Goal: Information Seeking & Learning: Learn about a topic

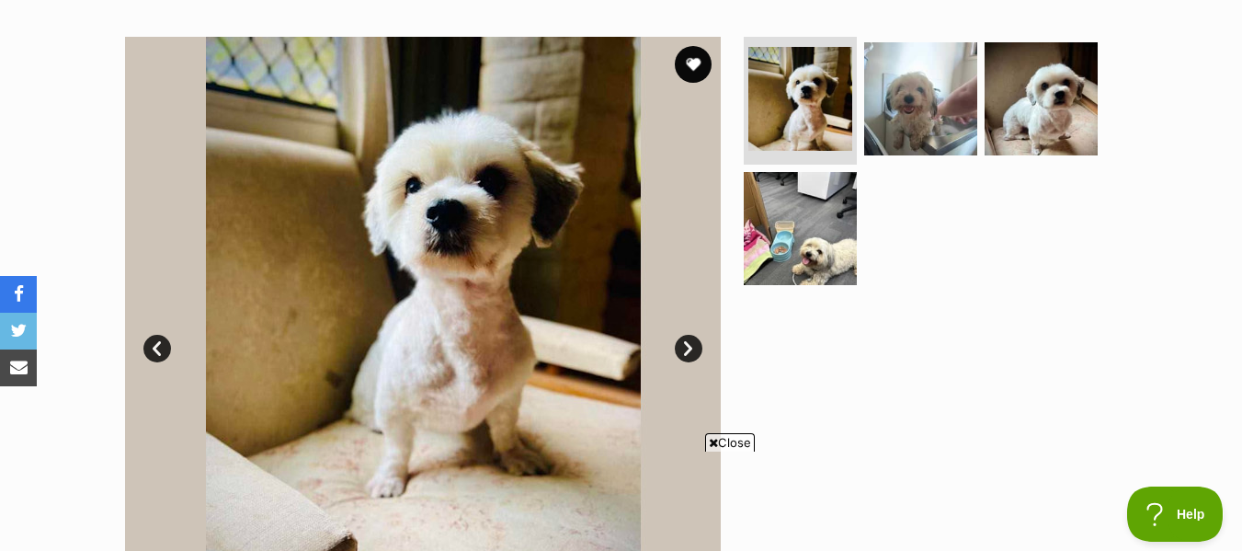
scroll to position [345, 0]
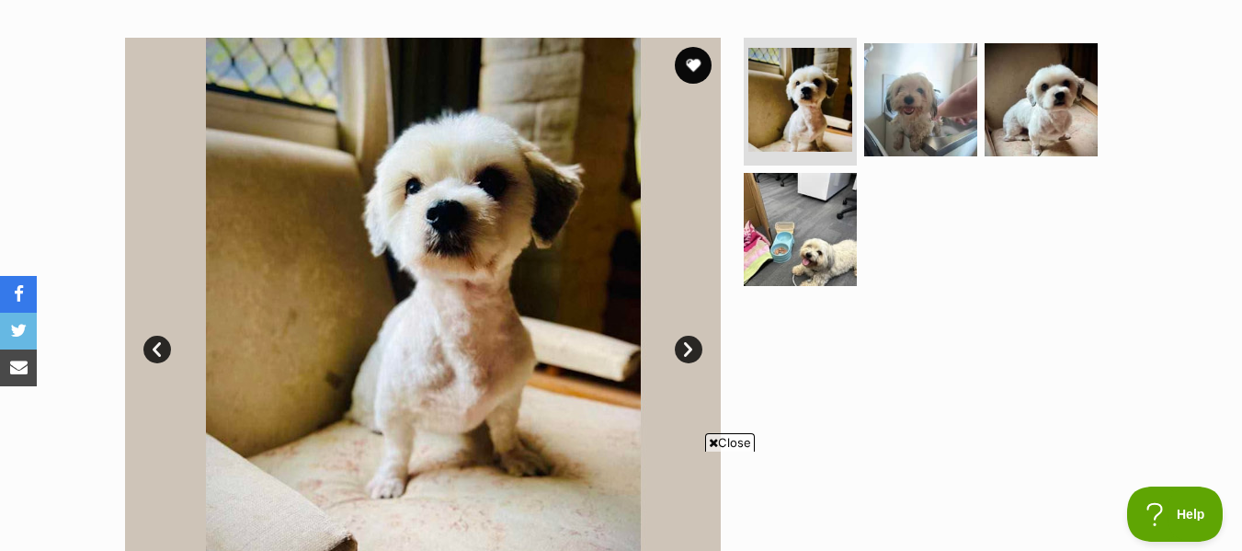
click at [692, 341] on link "Next" at bounding box center [689, 349] width 28 height 28
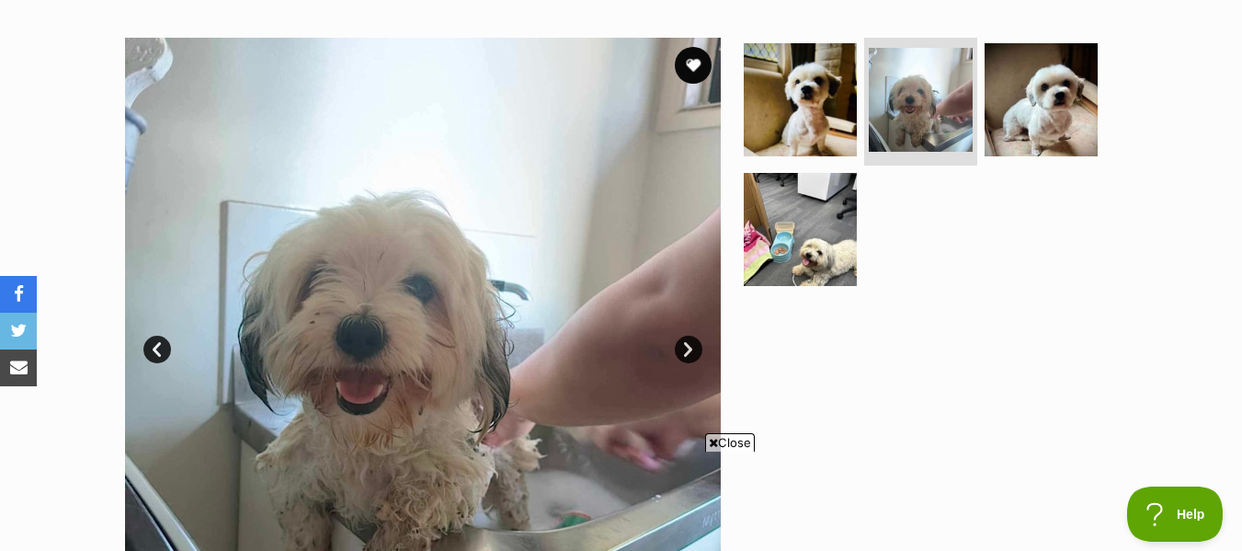
click at [692, 341] on link "Next" at bounding box center [689, 349] width 28 height 28
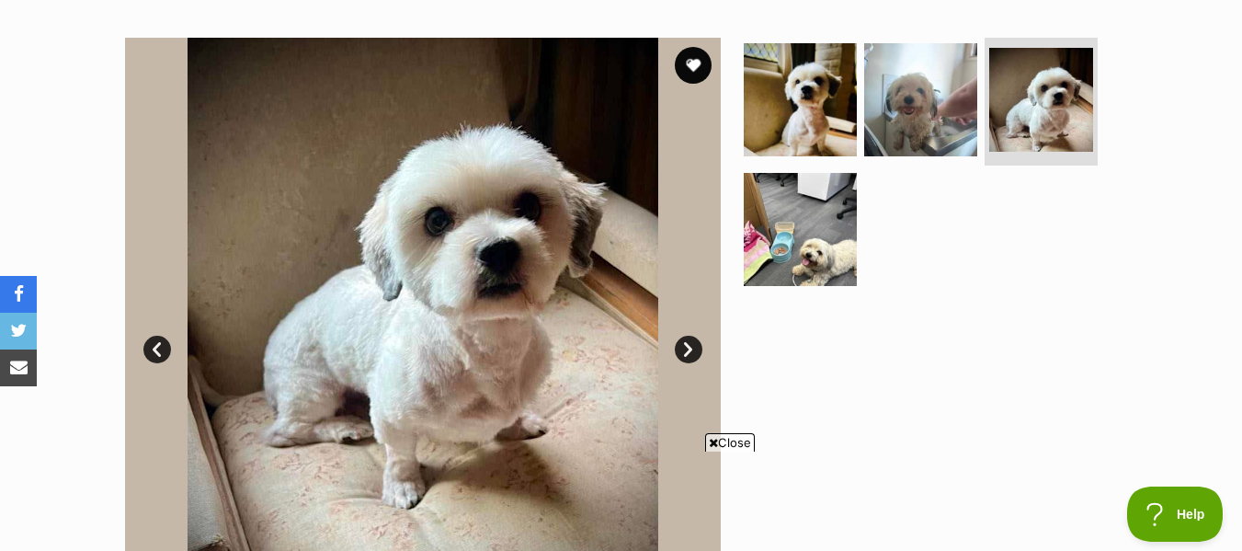
click at [692, 341] on link "Next" at bounding box center [689, 349] width 28 height 28
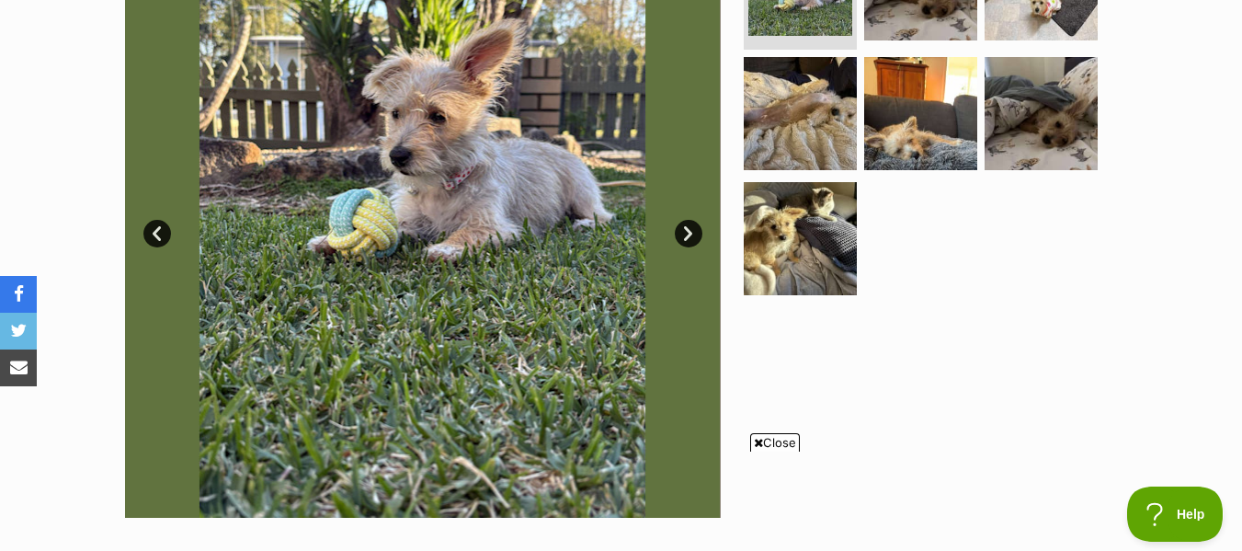
scroll to position [460, 0]
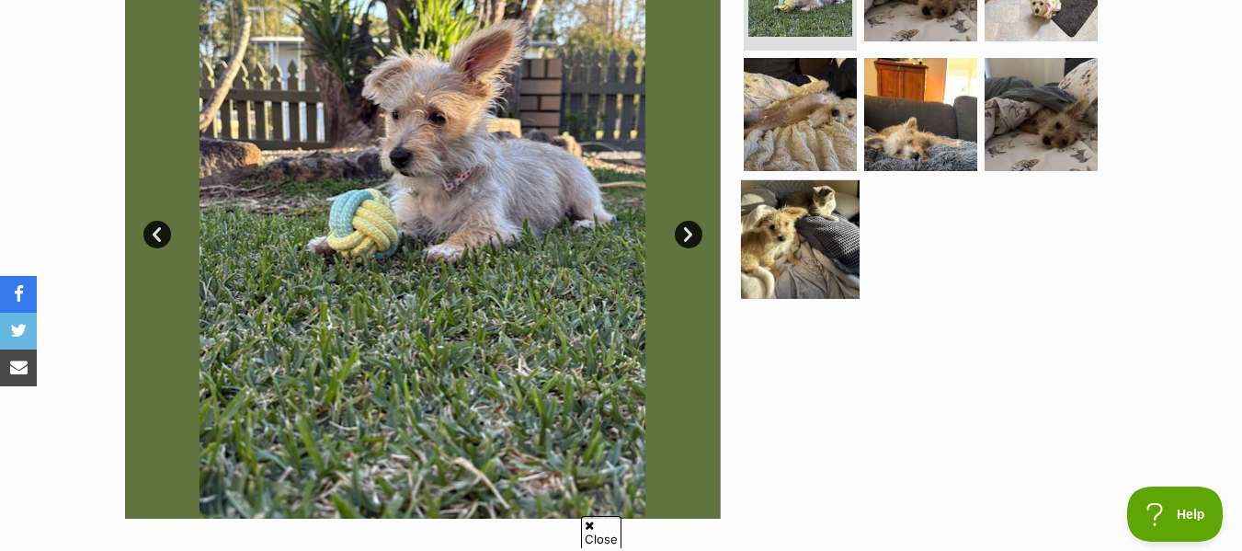
click at [781, 242] on img at bounding box center [800, 239] width 119 height 119
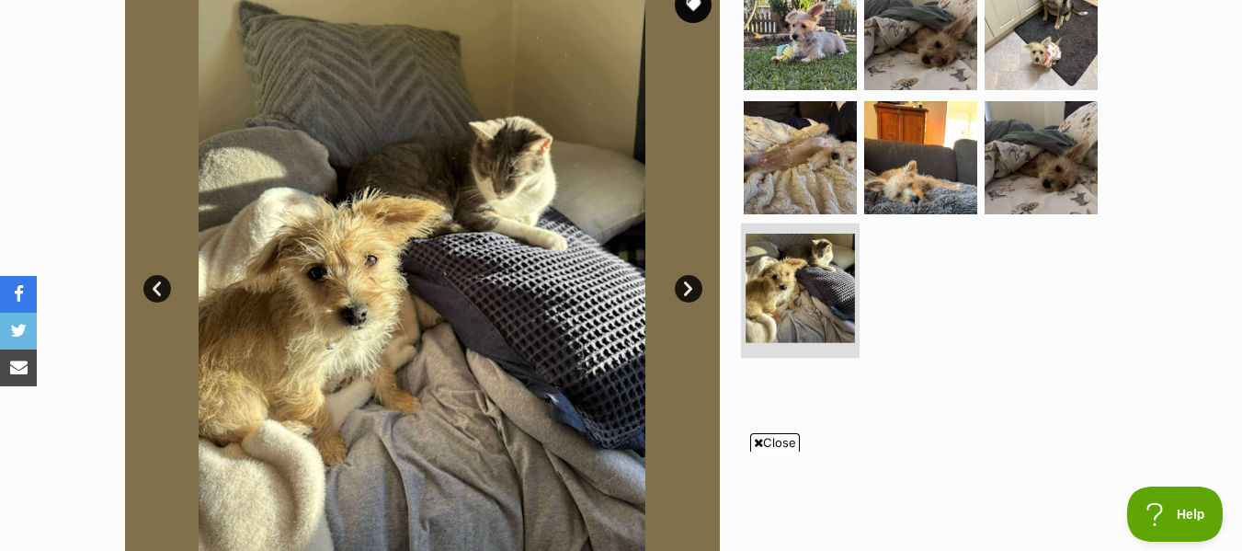
scroll to position [404, 0]
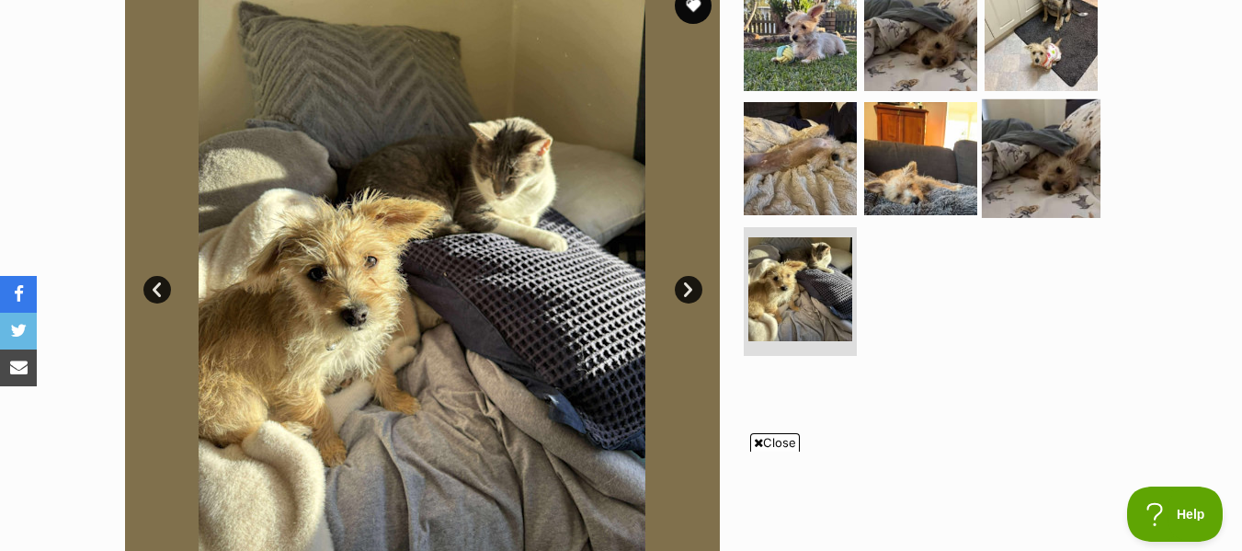
click at [1015, 171] on img at bounding box center [1041, 158] width 119 height 119
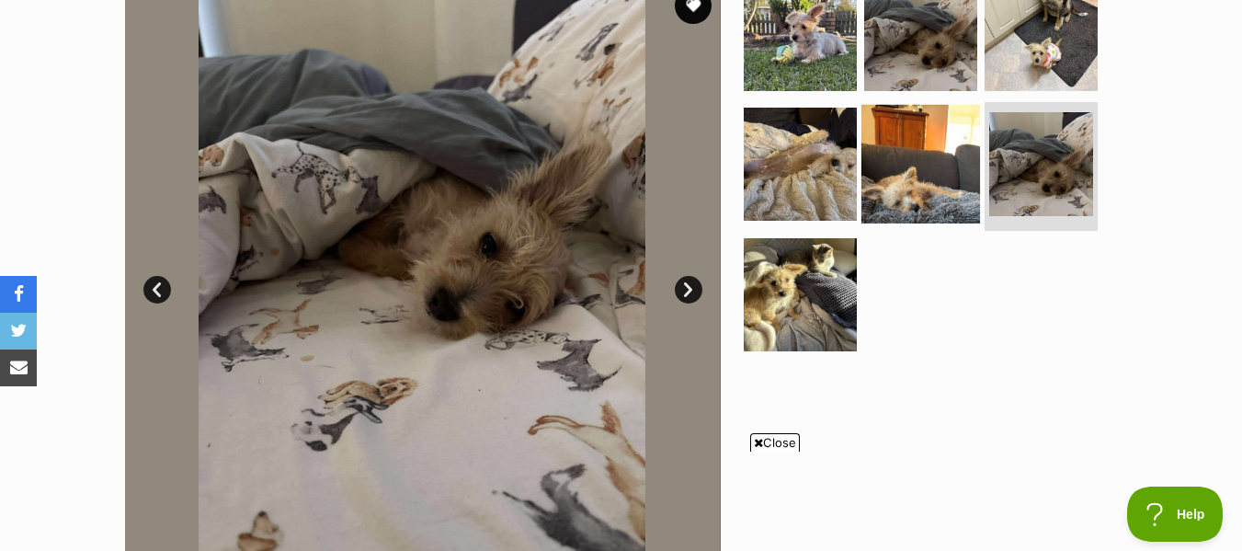
click at [931, 175] on img at bounding box center [920, 164] width 119 height 119
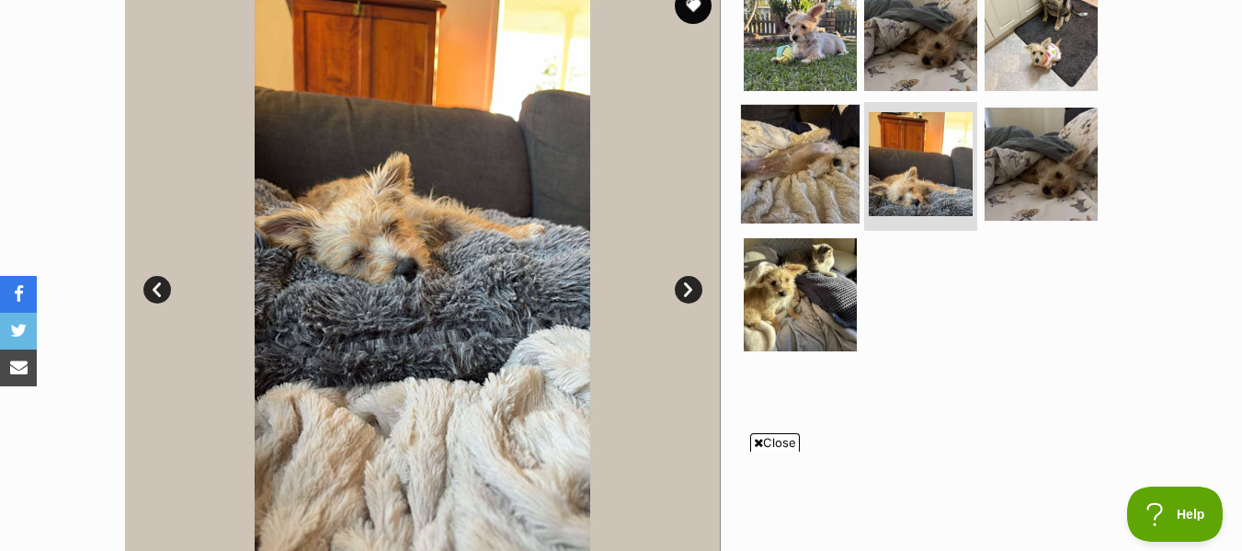
click at [750, 159] on img at bounding box center [800, 164] width 119 height 119
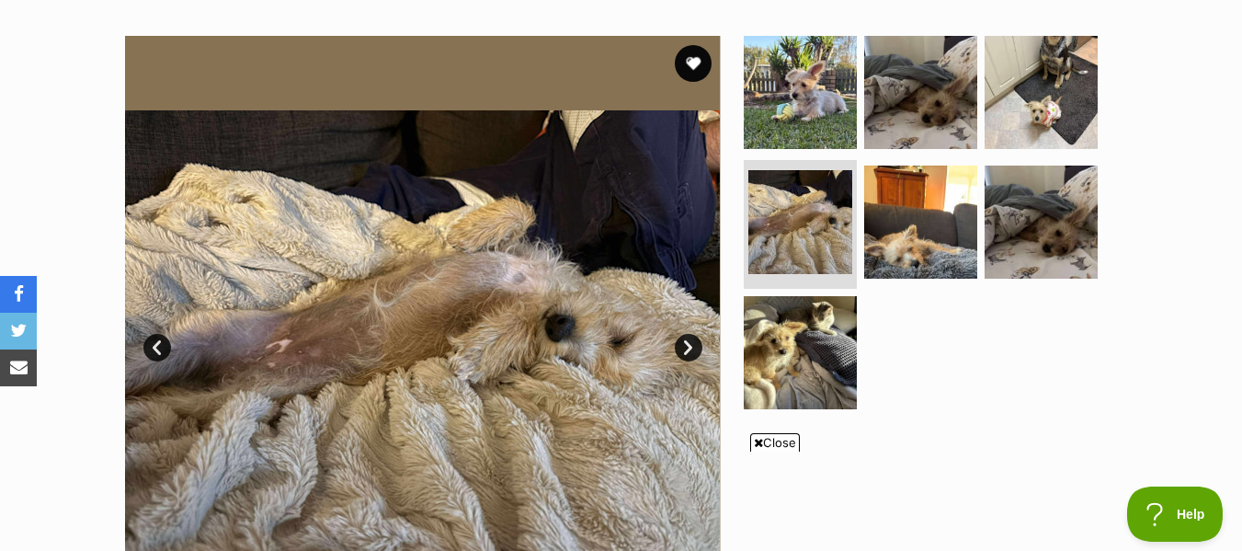
scroll to position [346, 0]
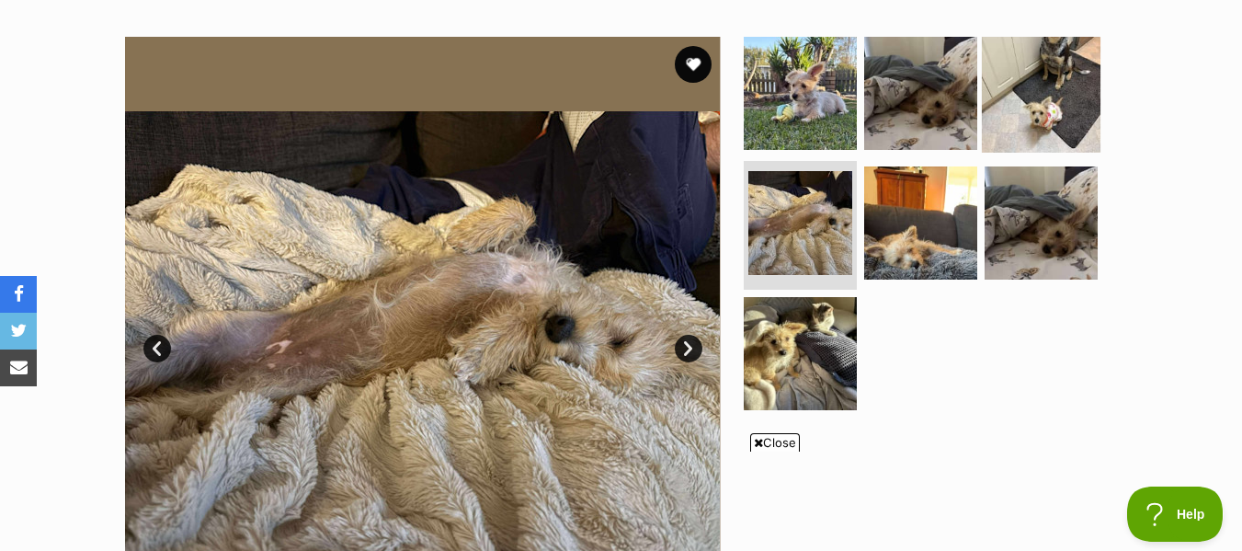
click at [1043, 107] on img at bounding box center [1041, 92] width 119 height 119
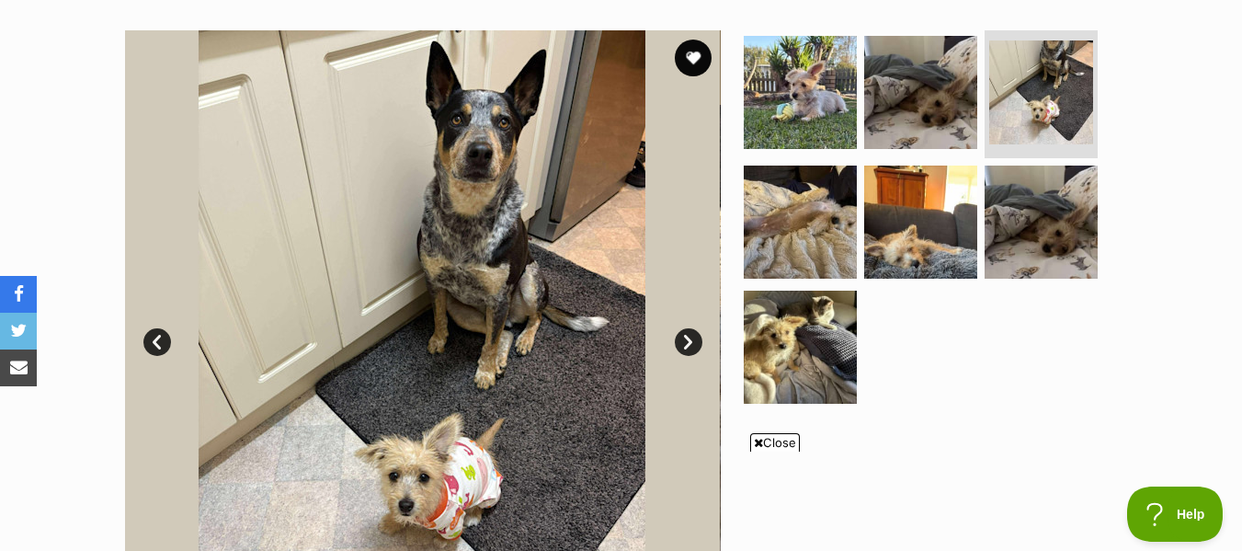
scroll to position [351, 0]
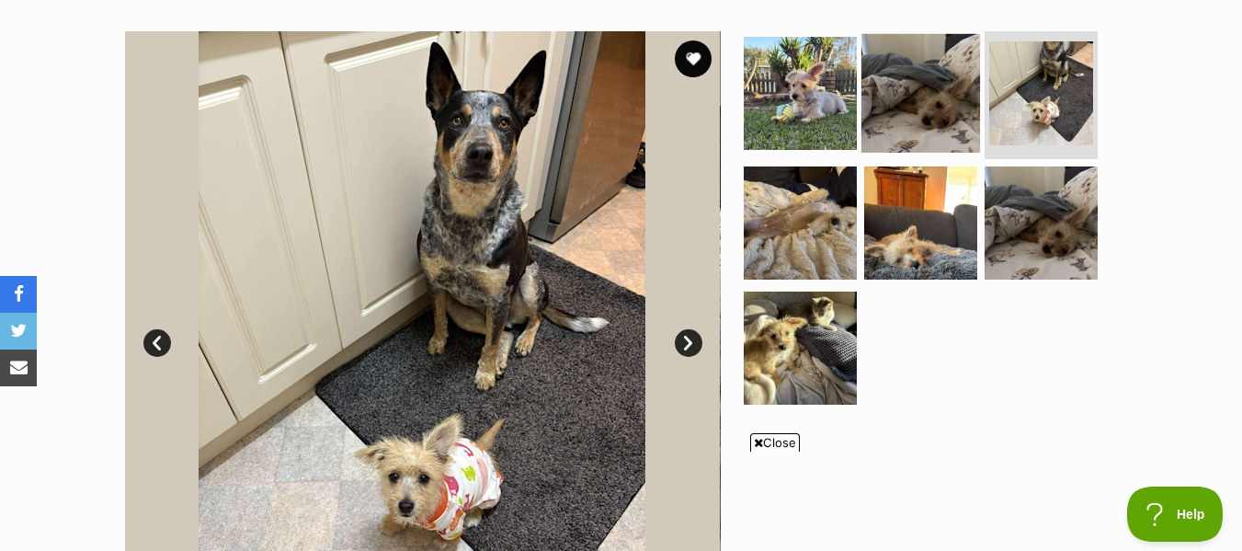
click at [926, 86] on img at bounding box center [920, 92] width 119 height 119
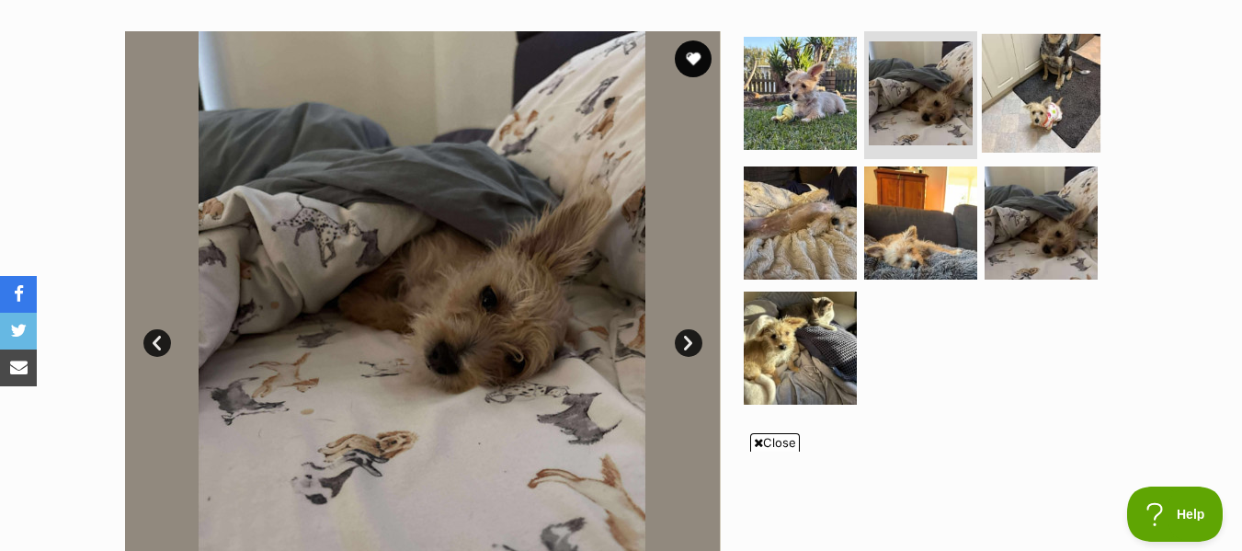
click at [1030, 93] on img at bounding box center [1041, 92] width 119 height 119
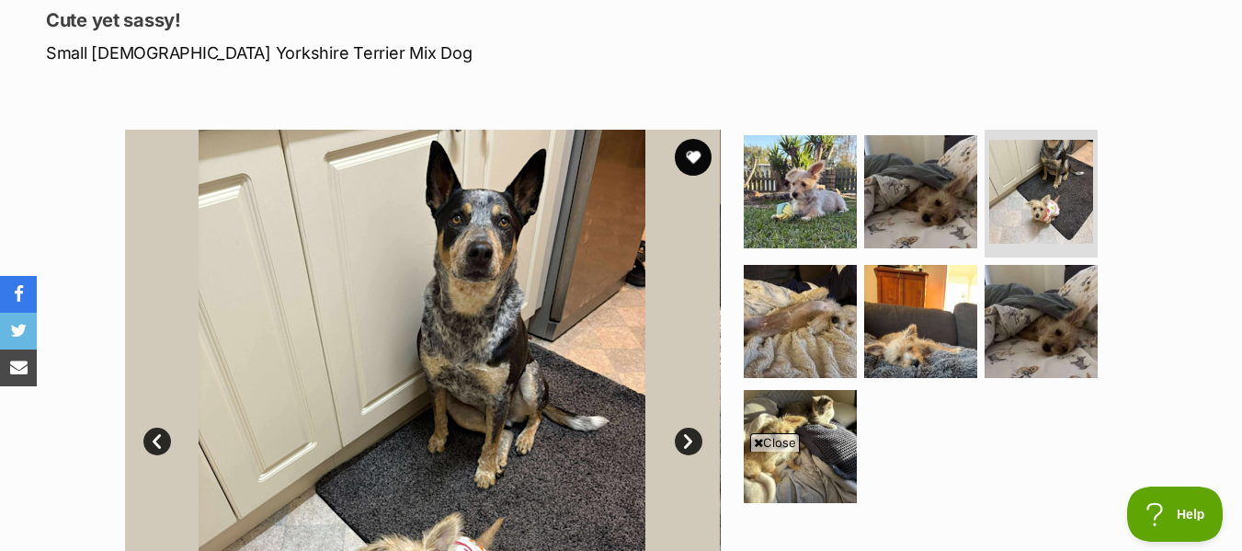
scroll to position [252, 0]
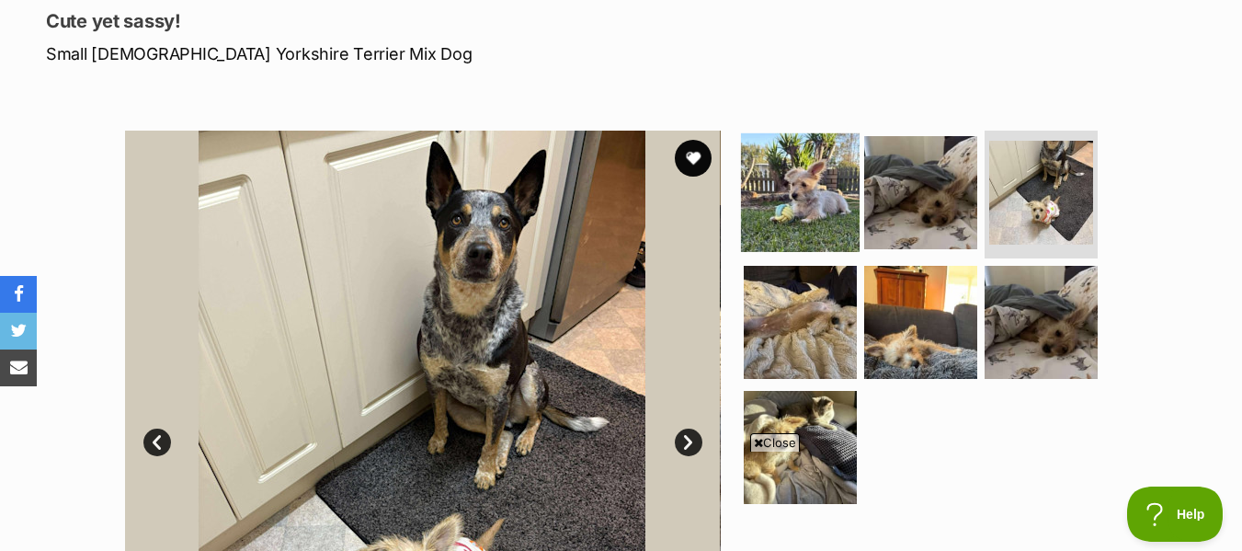
click at [790, 206] on img at bounding box center [800, 191] width 119 height 119
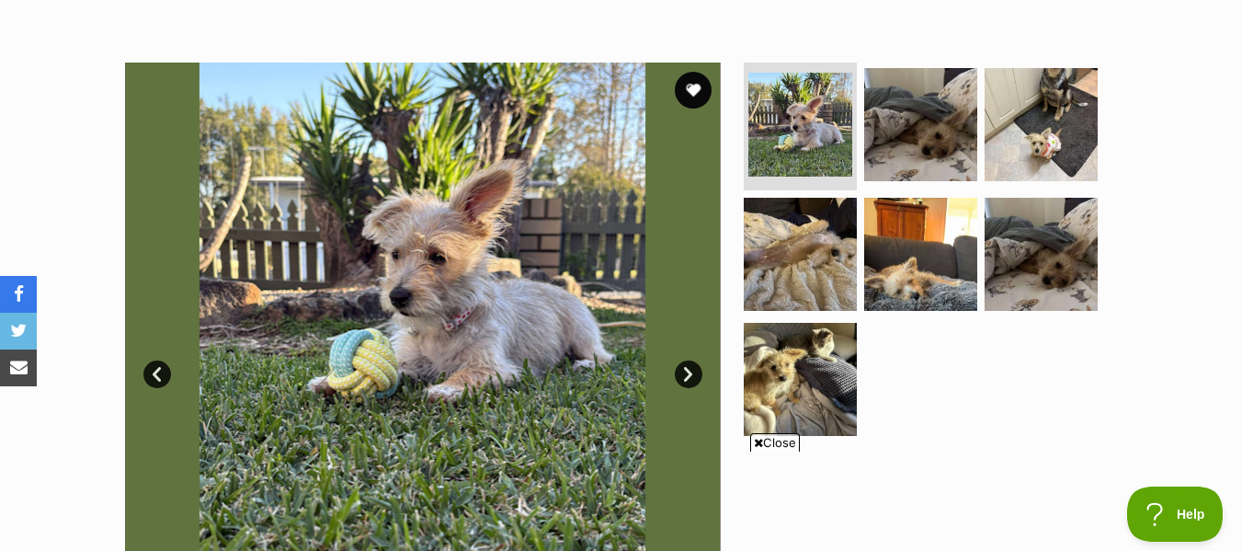
scroll to position [319, 0]
click at [482, 287] on img at bounding box center [423, 361] width 596 height 596
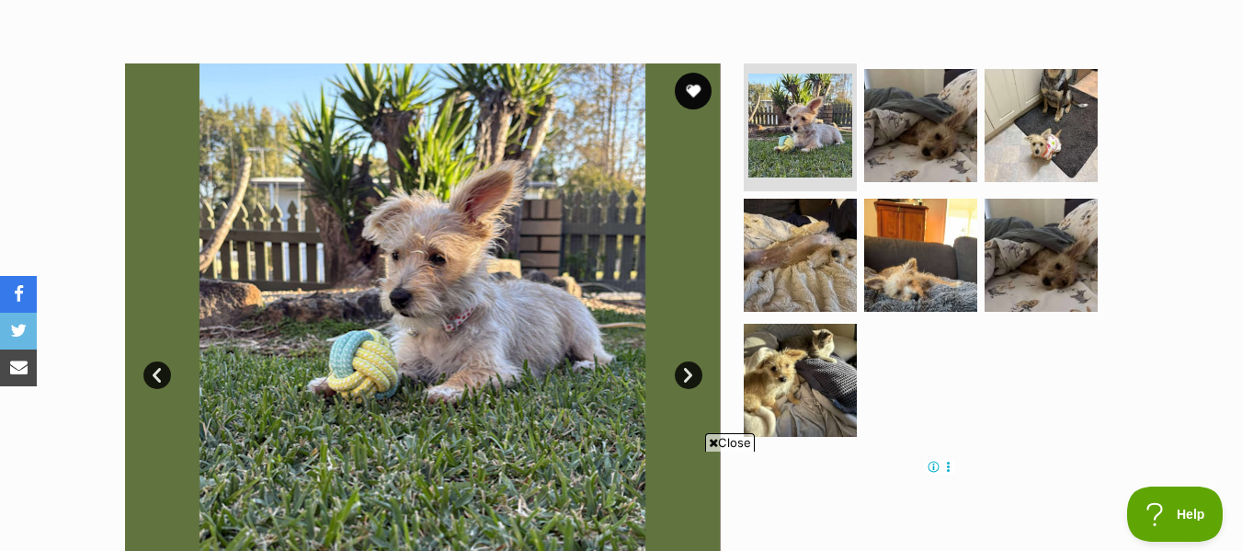
scroll to position [0, 0]
